Goal: Information Seeking & Learning: Learn about a topic

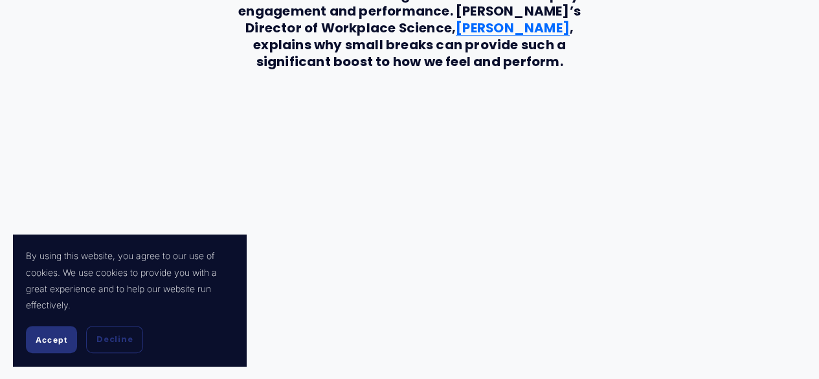
scroll to position [971, 0]
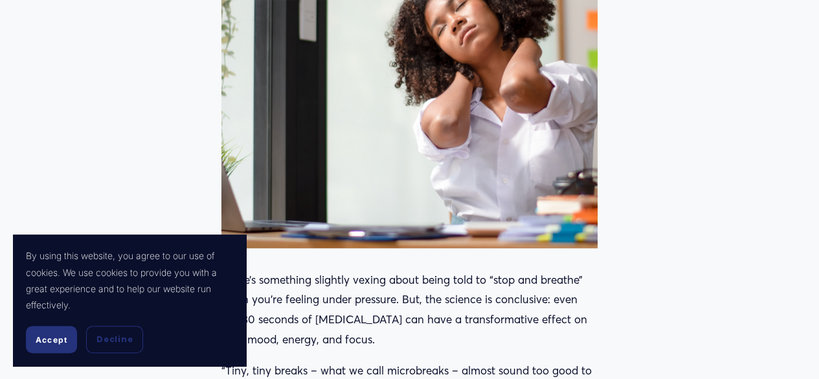
scroll to position [842, 0]
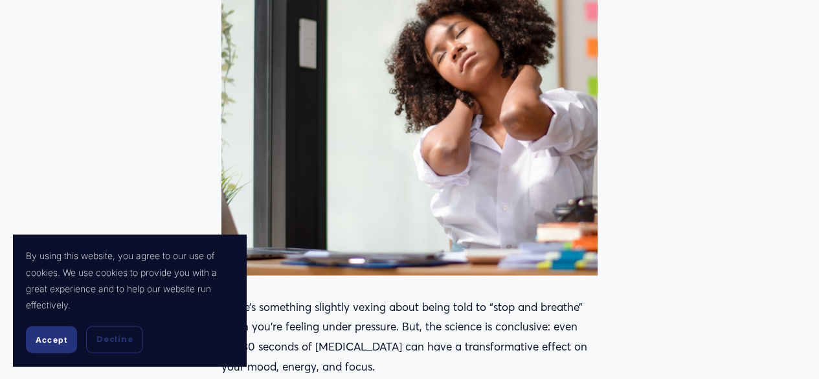
drag, startPoint x: 475, startPoint y: 177, endPoint x: 396, endPoint y: 155, distance: 82.0
click at [396, 155] on div at bounding box center [409, 86] width 377 height 377
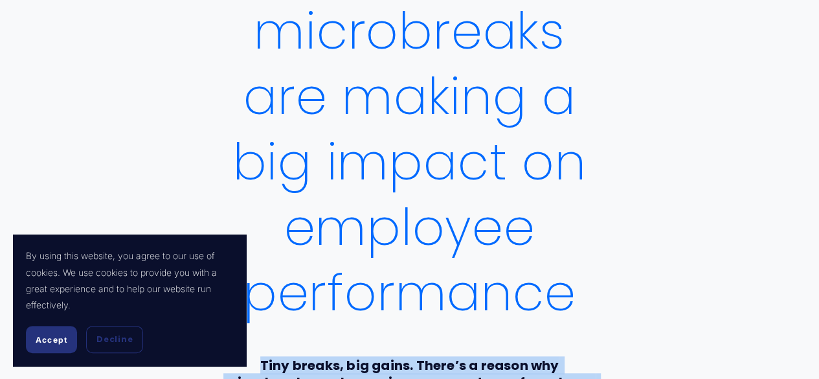
scroll to position [0, 0]
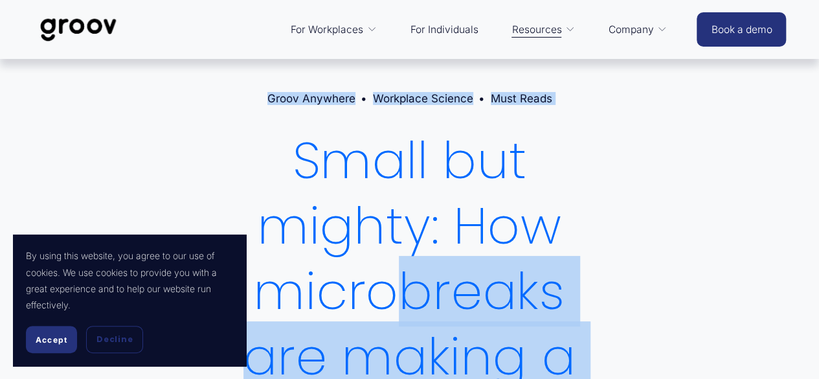
drag, startPoint x: 423, startPoint y: 151, endPoint x: 388, endPoint y: 289, distance: 142.9
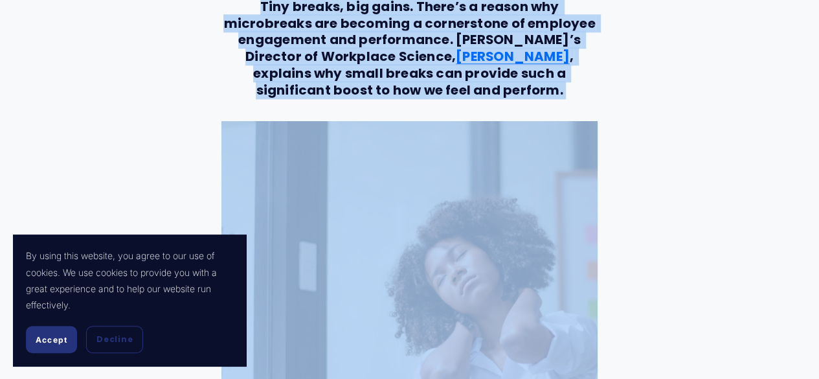
scroll to position [777, 0]
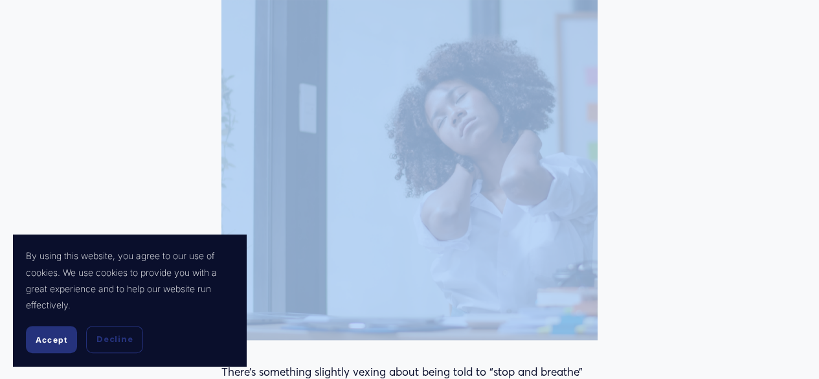
click at [463, 212] on div at bounding box center [409, 151] width 377 height 377
drag, startPoint x: 480, startPoint y: 273, endPoint x: 154, endPoint y: 102, distance: 367.8
click at [361, 109] on div at bounding box center [409, 151] width 377 height 377
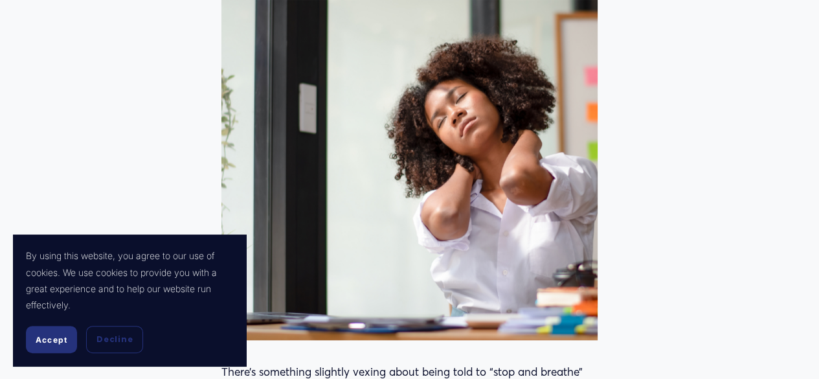
drag, startPoint x: 360, startPoint y: 109, endPoint x: 656, endPoint y: 156, distance: 300.2
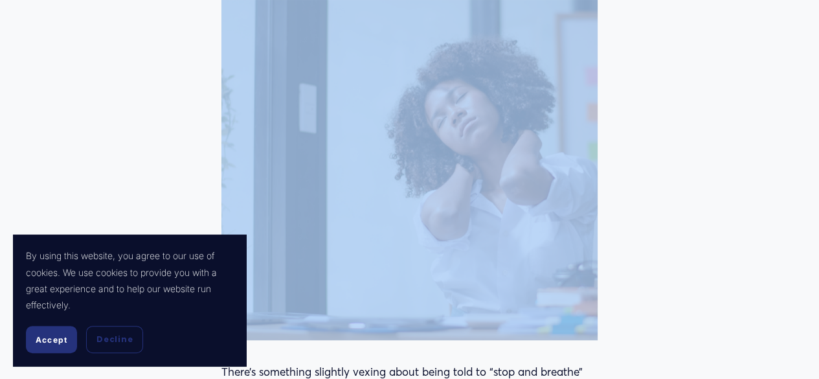
drag, startPoint x: 386, startPoint y: 150, endPoint x: 383, endPoint y: 194, distance: 44.1
click at [381, 193] on div at bounding box center [409, 151] width 377 height 377
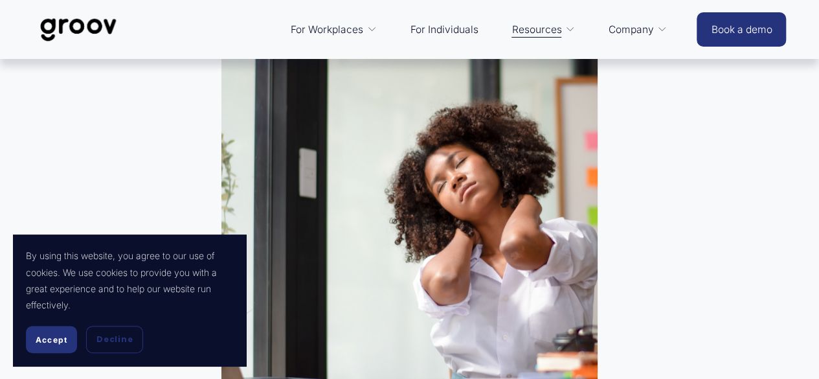
scroll to position [518, 0]
